Goal: Task Accomplishment & Management: Use online tool/utility

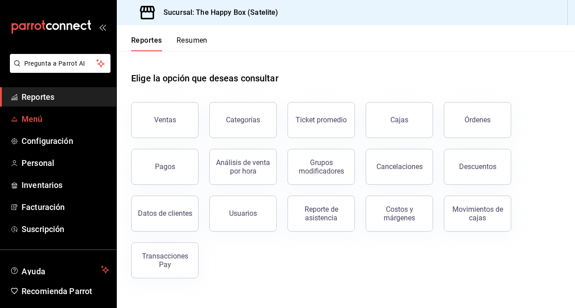
click at [73, 116] on span "Menú" at bounding box center [66, 119] width 88 height 12
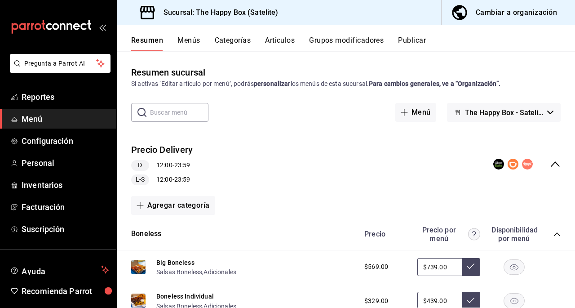
click at [280, 48] on button "Artículos" at bounding box center [280, 43] width 30 height 15
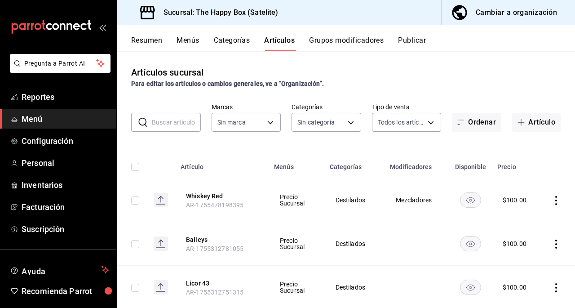
type input "254b66a5-88d1-47ed-93f4-da680209bdce,6127cfa9-f308-49d8-a69c-4fbcf5e7faf5,dfe98…"
type input "58c7a565-4df7-4662-91b2-7a1e9e046cfe"
click at [493, 17] on div "Cambiar a organización" at bounding box center [516, 12] width 81 height 13
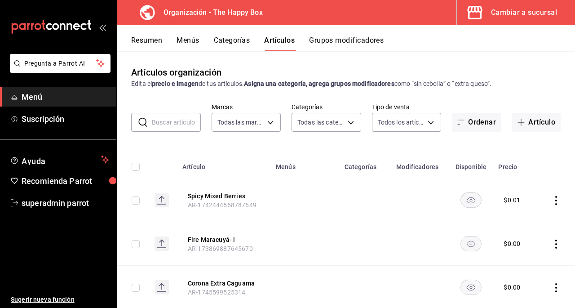
type input "d7106e1d-596d-42a7-90da-c2f5cbf04e31"
type input "a094643a-1886-4498-904d-e134ee59e352,cc585294-10fb-41c0-bebc-9566461de899,27ae6…"
click at [34, 22] on icon "mailbox folders" at bounding box center [51, 26] width 81 height 13
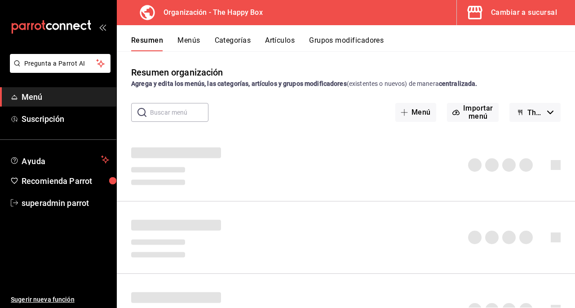
click at [495, 19] on button "Cambiar a sucursal" at bounding box center [512, 12] width 111 height 25
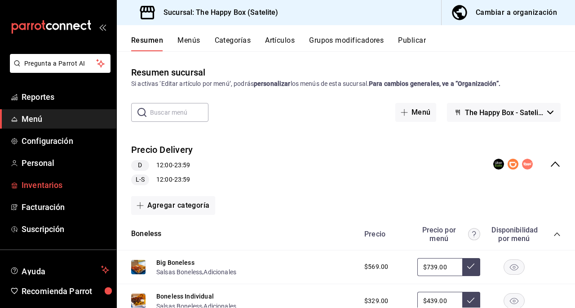
click at [67, 185] on span "Inventarios" at bounding box center [66, 185] width 88 height 12
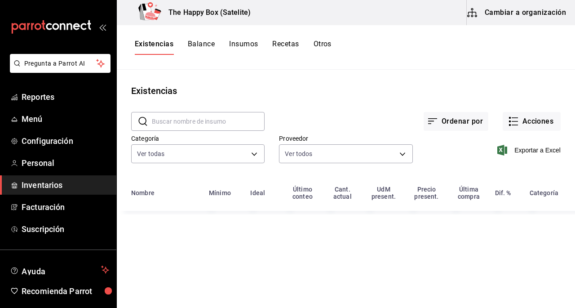
click at [291, 46] on button "Recetas" at bounding box center [285, 47] width 27 height 15
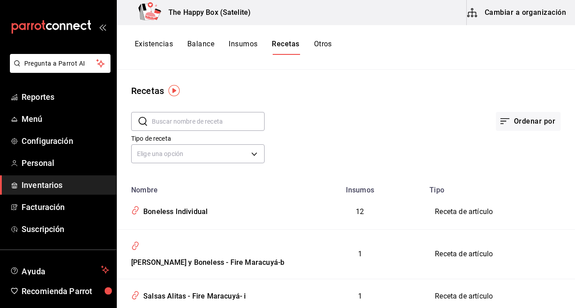
scroll to position [90, 0]
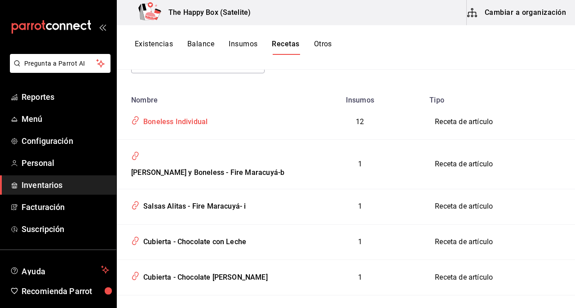
click at [168, 124] on div "Boneless Individual" at bounding box center [174, 120] width 68 height 14
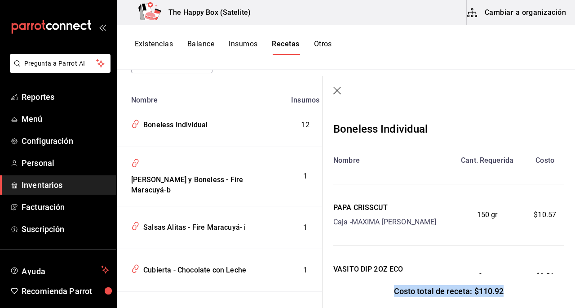
drag, startPoint x: 391, startPoint y: 293, endPoint x: 546, endPoint y: 282, distance: 154.6
click at [546, 282] on div "Costo total de receta: $110.92" at bounding box center [449, 291] width 253 height 34
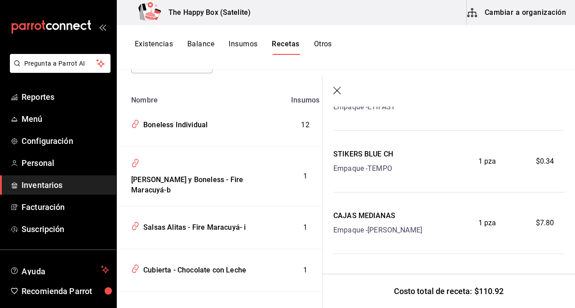
scroll to position [699, 0]
click at [337, 87] on icon "button" at bounding box center [337, 91] width 9 height 9
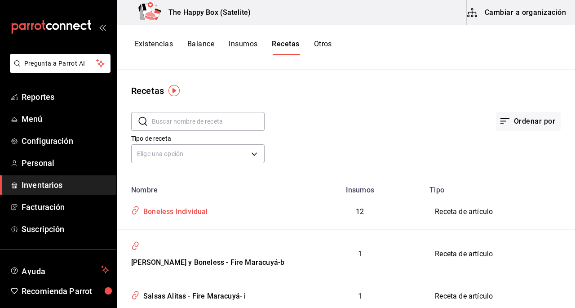
click at [180, 210] on div "Boneless Individual" at bounding box center [174, 210] width 68 height 14
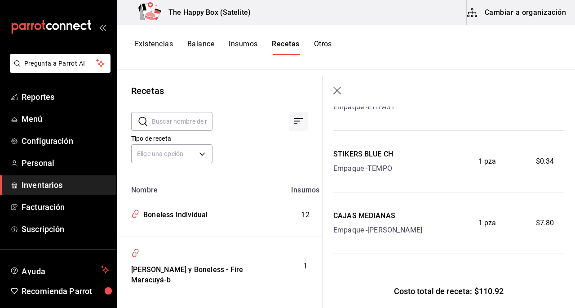
scroll to position [699, 0]
click at [334, 88] on icon "button" at bounding box center [337, 91] width 8 height 8
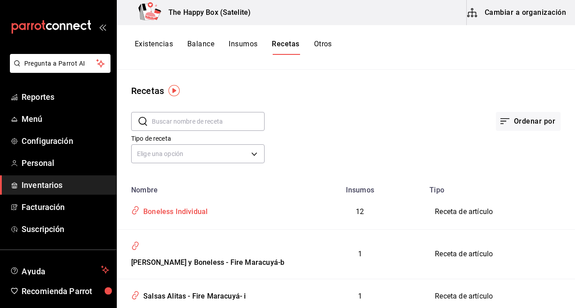
click at [206, 206] on div "Boneless Individual" at bounding box center [174, 210] width 68 height 14
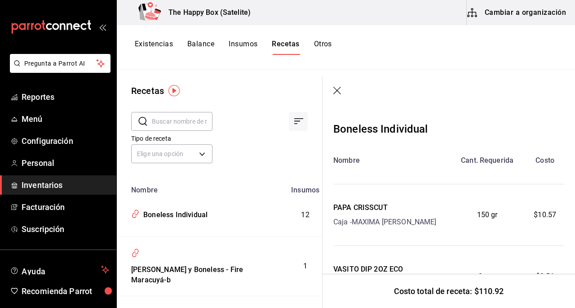
click at [339, 92] on icon "button" at bounding box center [337, 91] width 9 height 9
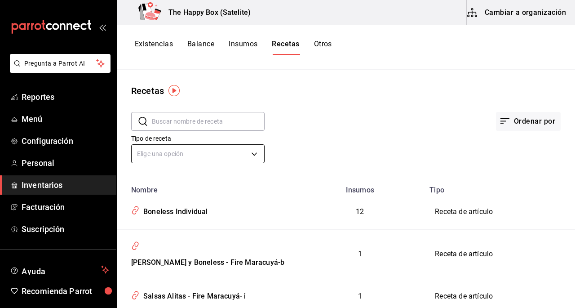
click at [253, 161] on body "Pregunta a Parrot AI Reportes Menú Configuración Personal Inventarios Facturaci…" at bounding box center [287, 151] width 575 height 302
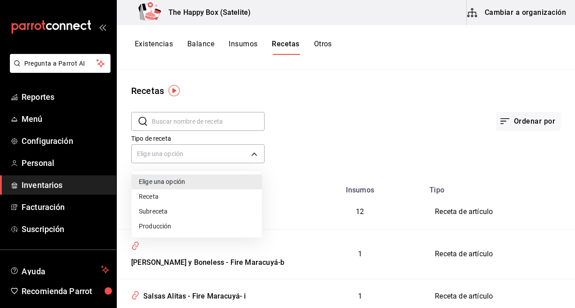
click at [353, 101] on div at bounding box center [287, 154] width 575 height 308
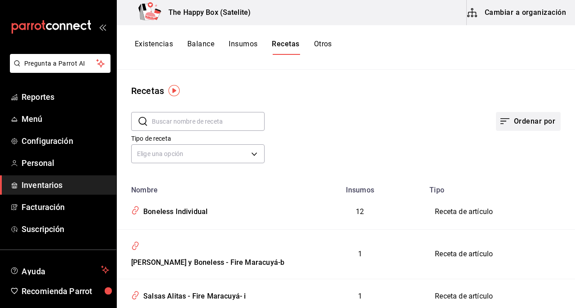
click at [501, 113] on button "Ordenar por" at bounding box center [528, 121] width 65 height 19
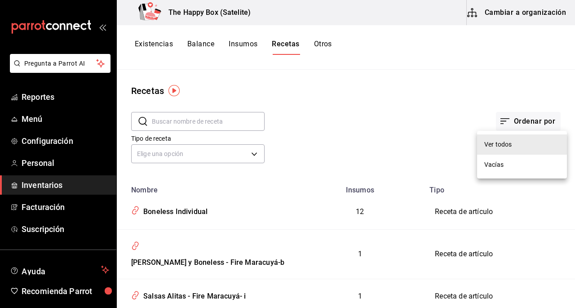
click at [308, 138] on div at bounding box center [287, 154] width 575 height 308
